Goal: Task Accomplishment & Management: Use online tool/utility

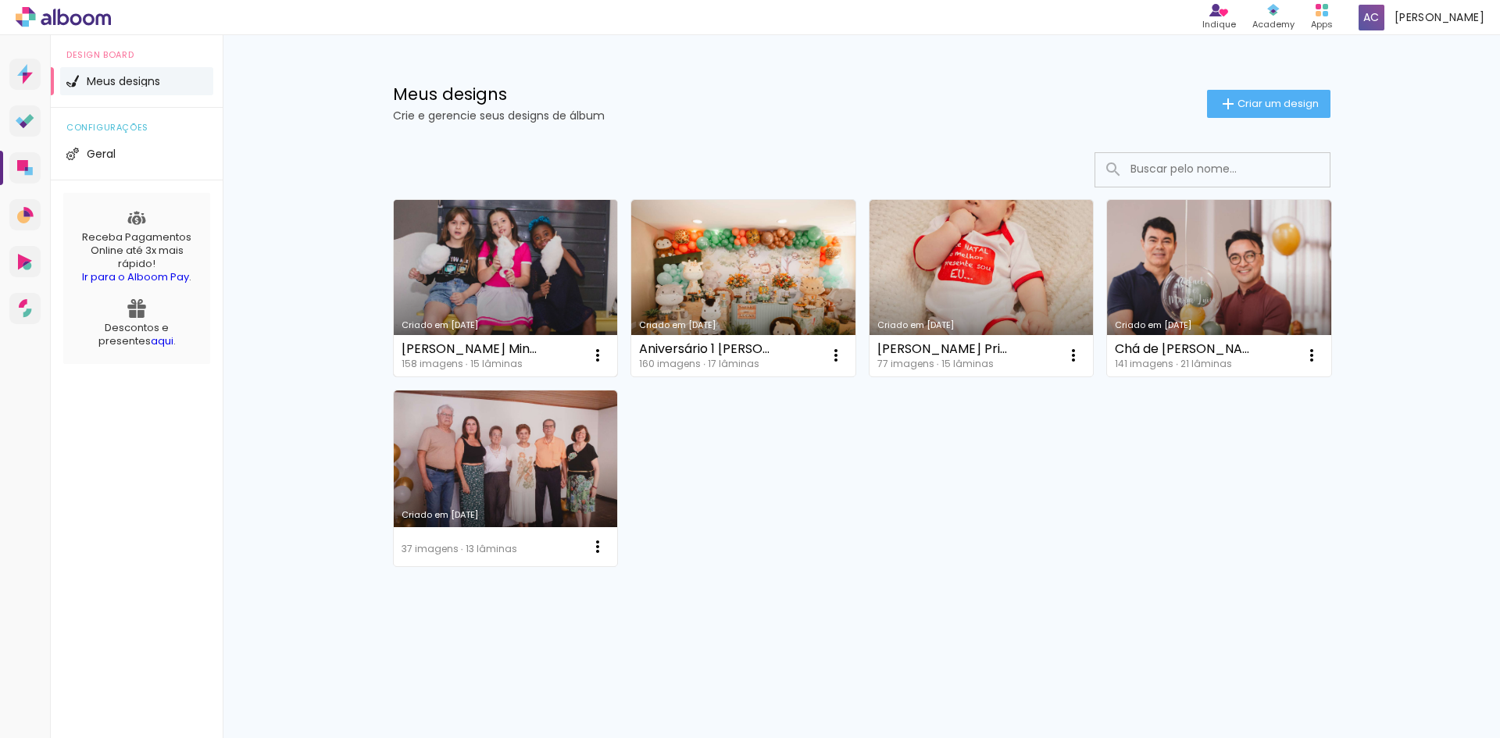
click at [512, 268] on link "Criado em [DATE]" at bounding box center [506, 288] width 224 height 177
